Goal: Navigation & Orientation: Find specific page/section

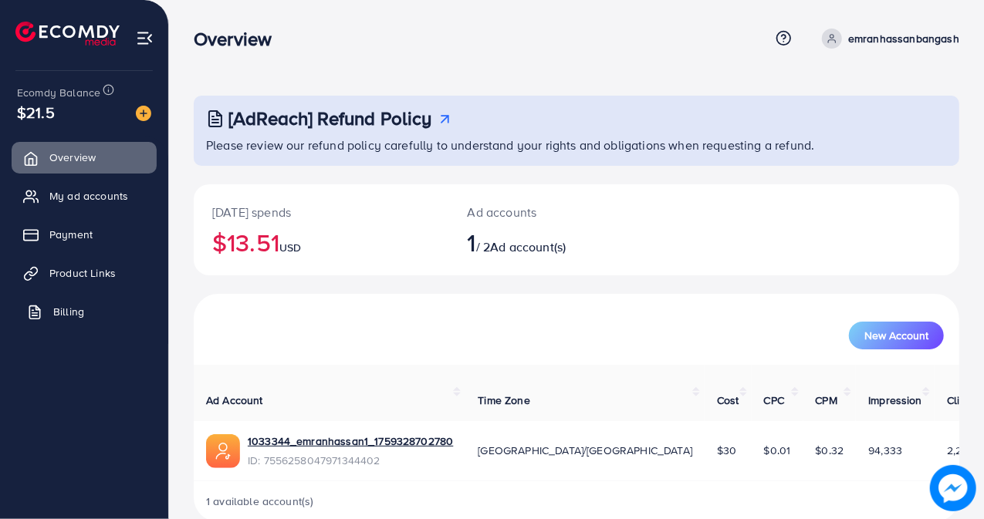
click at [66, 319] on span "Billing" at bounding box center [68, 311] width 31 height 15
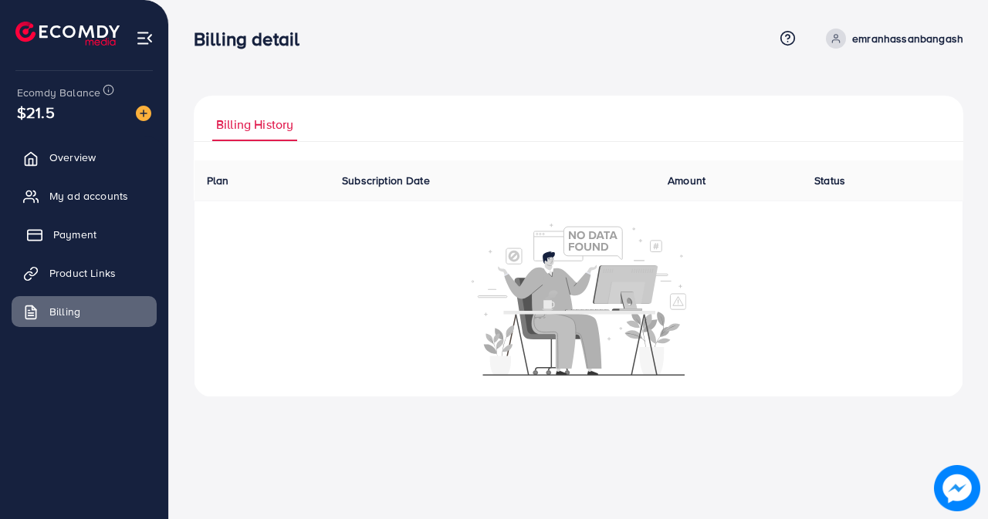
click at [86, 228] on span "Payment" at bounding box center [74, 234] width 43 height 15
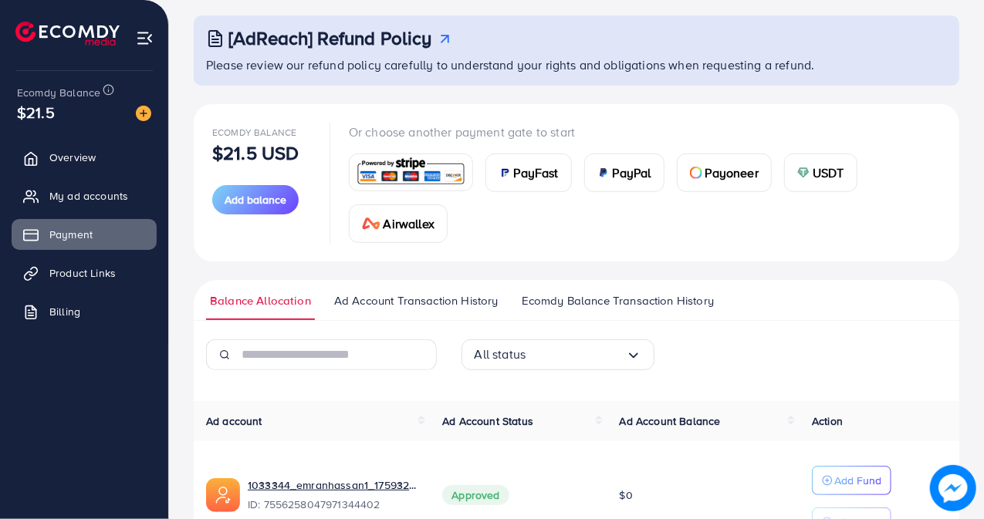
scroll to position [173, 0]
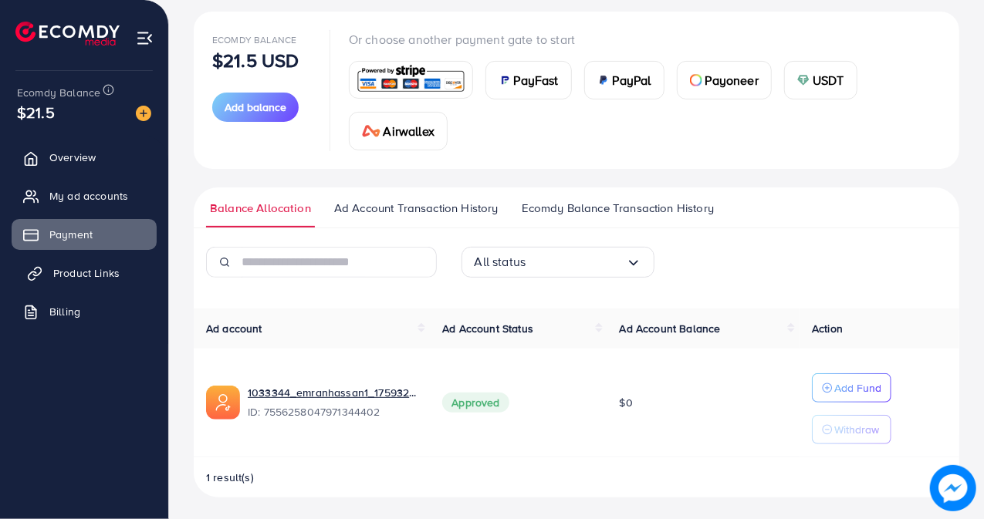
click at [110, 275] on span "Product Links" at bounding box center [86, 272] width 66 height 15
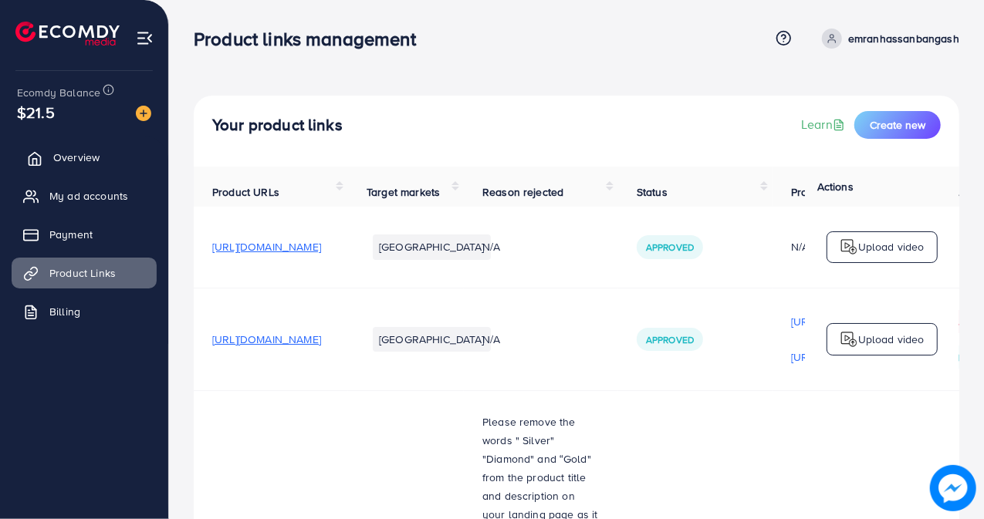
click at [85, 155] on span "Overview" at bounding box center [76, 157] width 46 height 15
